Goal: Information Seeking & Learning: Find contact information

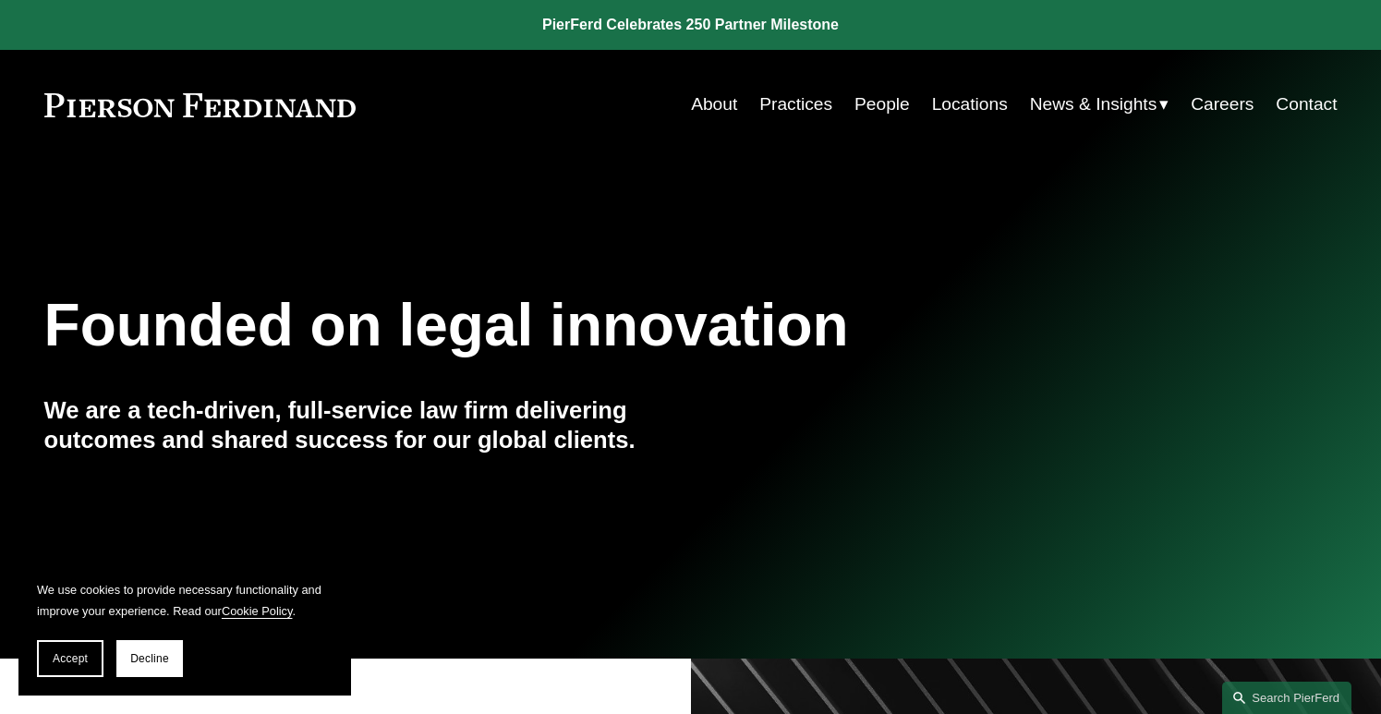
click at [887, 98] on link "People" at bounding box center [882, 104] width 55 height 35
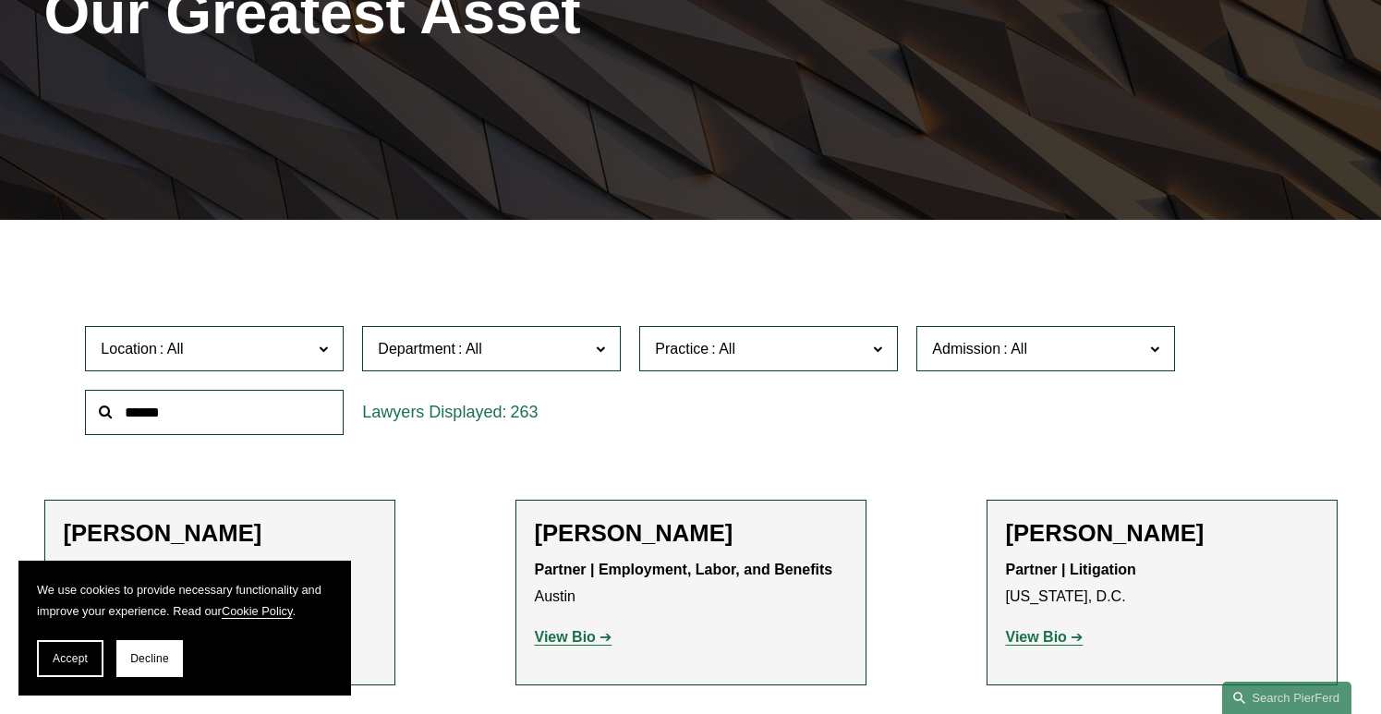
scroll to position [684, 0]
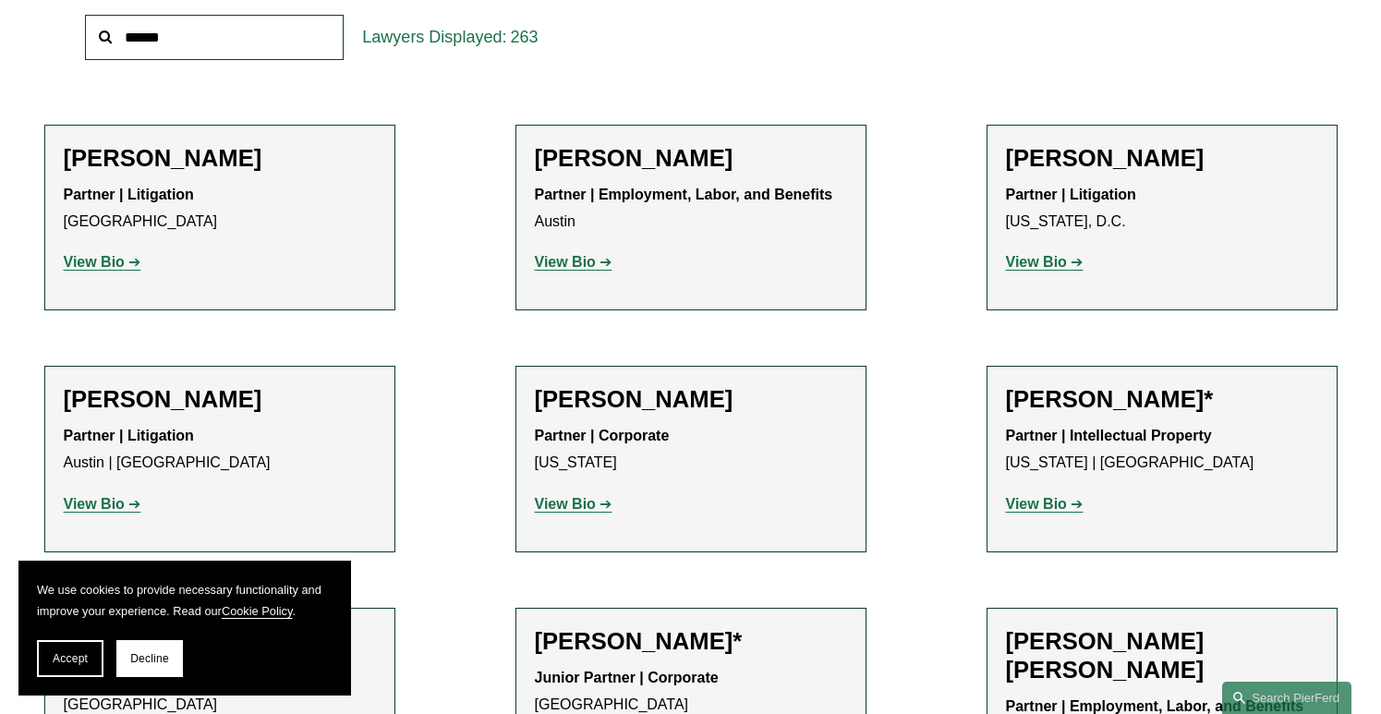
click at [104, 506] on strong "View Bio" at bounding box center [94, 504] width 61 height 16
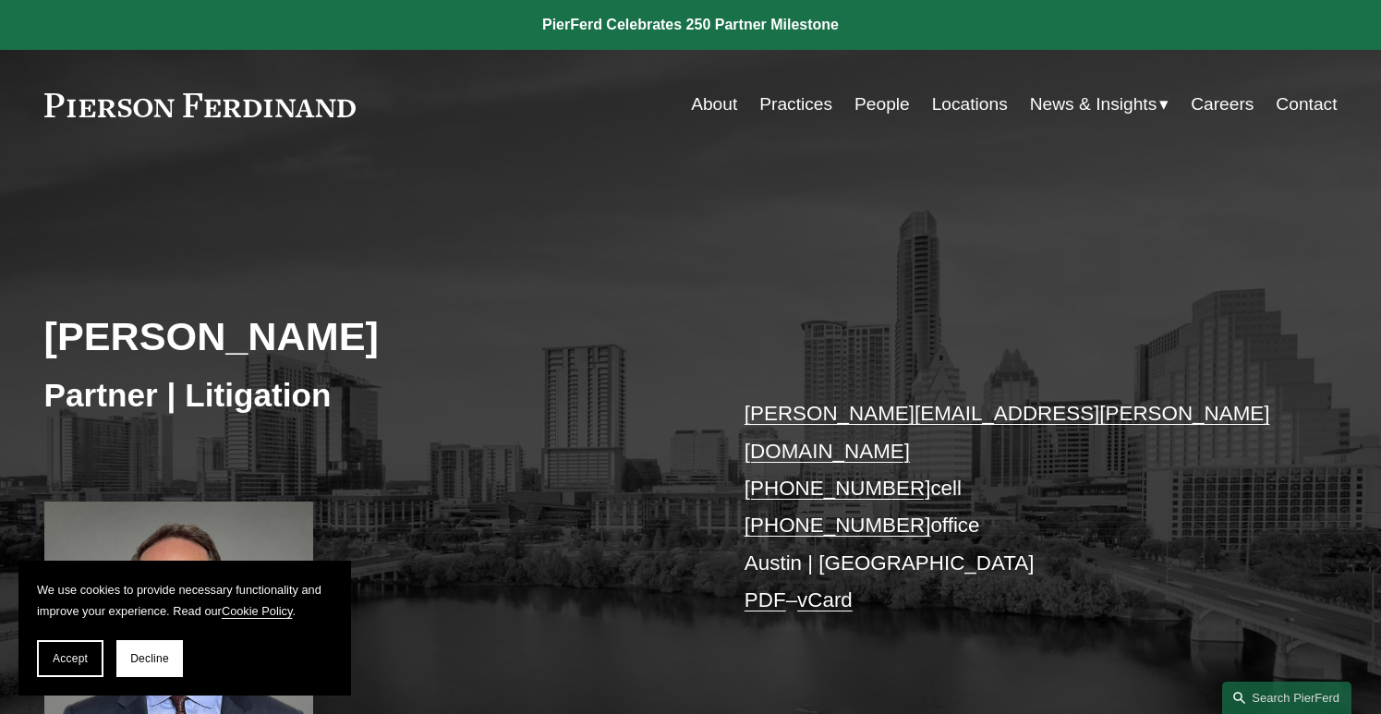
scroll to position [126, 0]
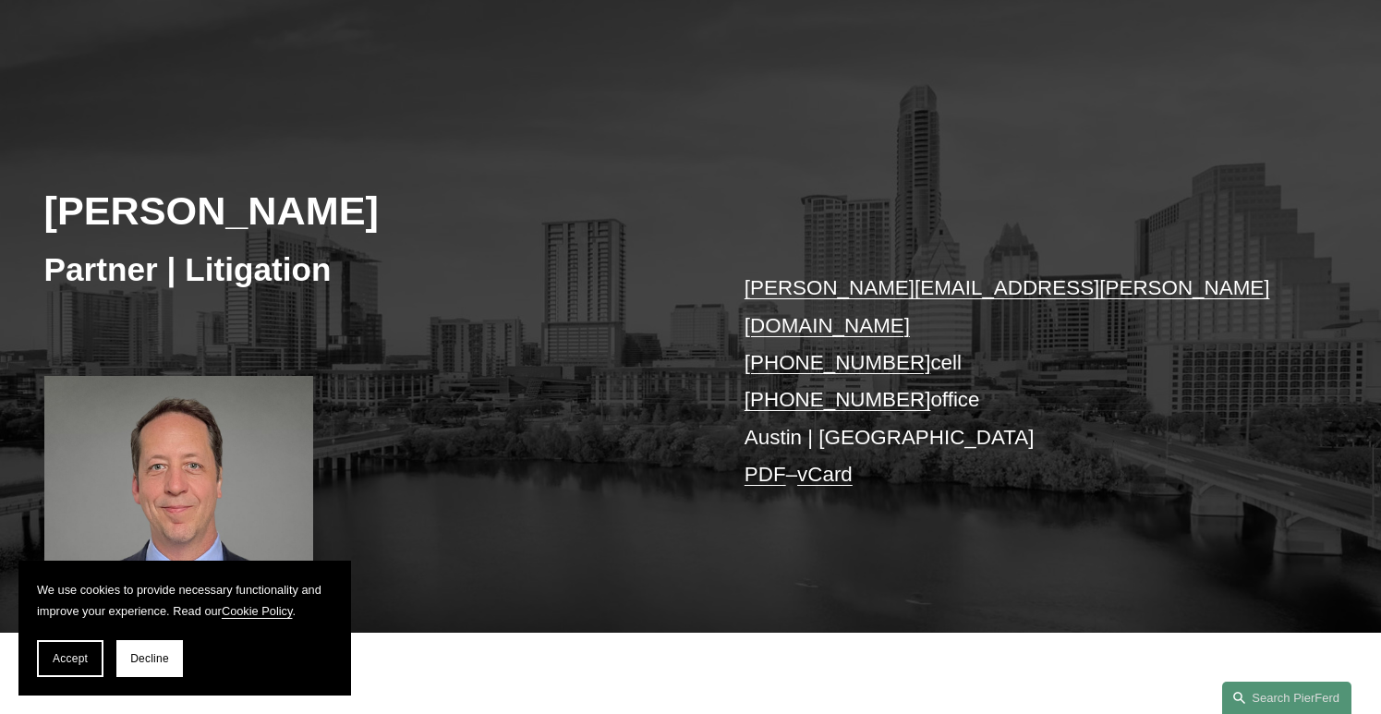
click at [51, 205] on h2 "[PERSON_NAME]" at bounding box center [367, 211] width 647 height 48
drag, startPoint x: 43, startPoint y: 204, endPoint x: 378, endPoint y: 197, distance: 334.5
click at [378, 197] on h2 "[PERSON_NAME]" at bounding box center [367, 211] width 647 height 48
copy h2 "[PERSON_NAME]"
